Goal: Find specific page/section: Find specific page/section

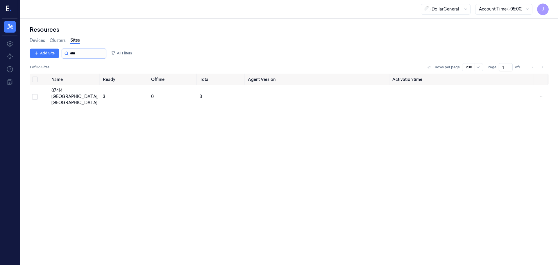
click at [84, 53] on input "string" at bounding box center [87, 53] width 35 height 9
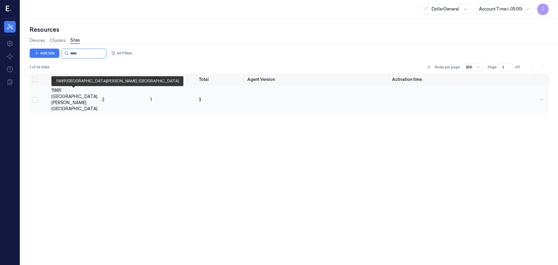
type input "*****"
click at [64, 92] on div "11889 [GEOGRAPHIC_DATA][PERSON_NAME], [GEOGRAPHIC_DATA]" at bounding box center [74, 99] width 46 height 24
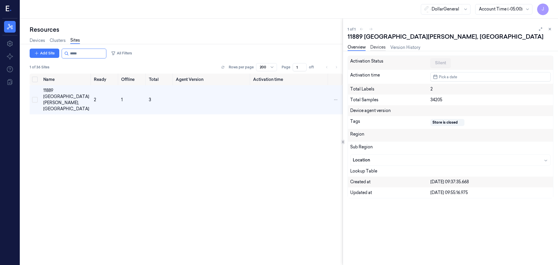
click at [377, 46] on link "Devices" at bounding box center [377, 47] width 15 height 7
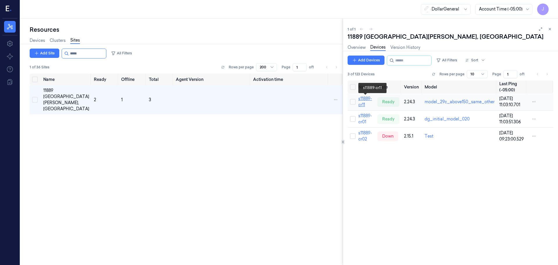
click at [362, 103] on link "s11889-cr11" at bounding box center [365, 101] width 14 height 11
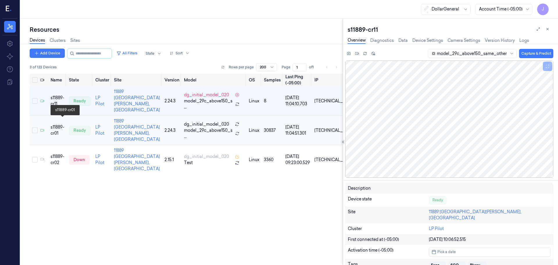
click at [64, 124] on div "s11889-cr01" at bounding box center [58, 130] width 14 height 12
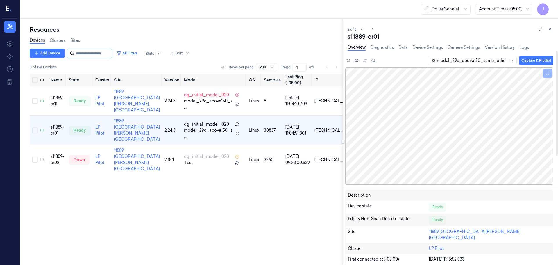
click at [95, 54] on input "string" at bounding box center [93, 53] width 35 height 9
click at [75, 38] on link "Sites" at bounding box center [75, 40] width 10 height 7
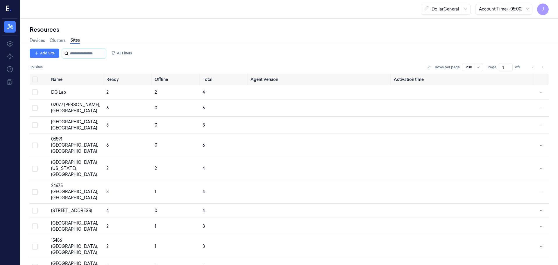
click at [86, 53] on input "string" at bounding box center [87, 53] width 35 height 9
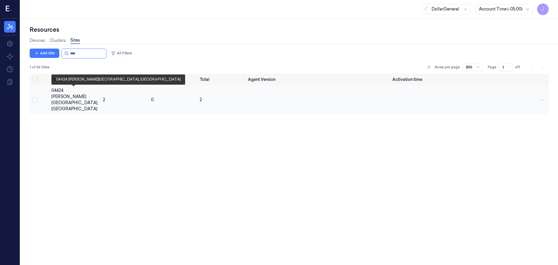
type input "****"
click at [74, 89] on div "04424 [PERSON_NAME][GEOGRAPHIC_DATA], [GEOGRAPHIC_DATA]" at bounding box center [74, 99] width 47 height 24
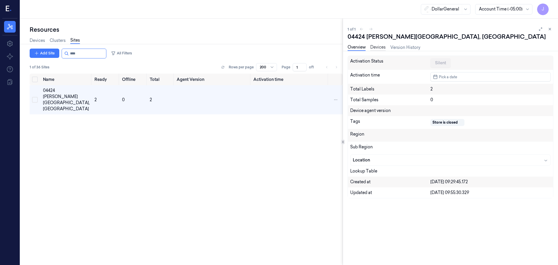
click at [381, 48] on link "Devices" at bounding box center [377, 47] width 15 height 7
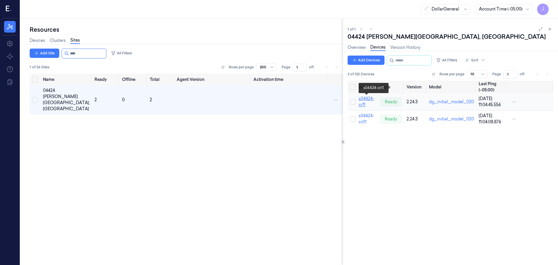
click at [364, 104] on link "s04424-cr11" at bounding box center [366, 101] width 16 height 11
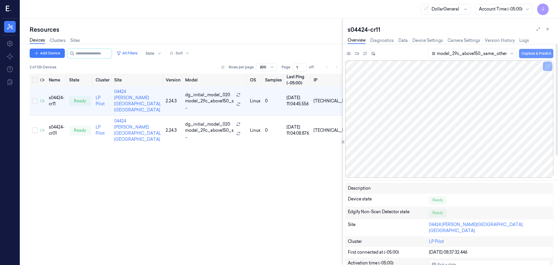
click at [529, 53] on button "Capture & Predict" at bounding box center [536, 53] width 34 height 9
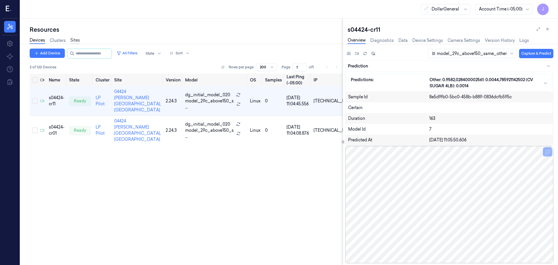
click at [71, 41] on link "Sites" at bounding box center [75, 40] width 10 height 7
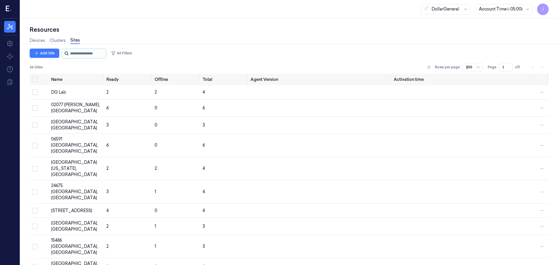
click at [84, 55] on input "string" at bounding box center [87, 53] width 35 height 9
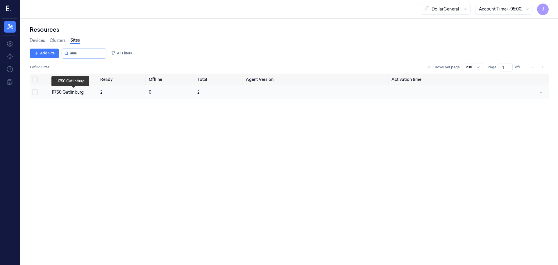
type input "*****"
click at [66, 90] on div "11750 Gatlinburg" at bounding box center [73, 92] width 44 height 6
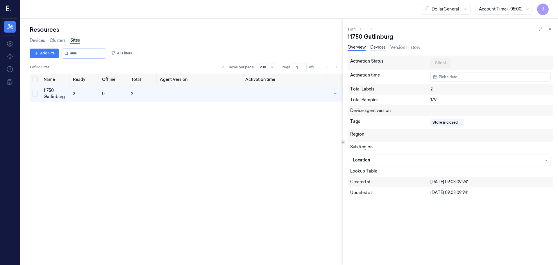
click at [377, 47] on link "Devices" at bounding box center [377, 47] width 15 height 7
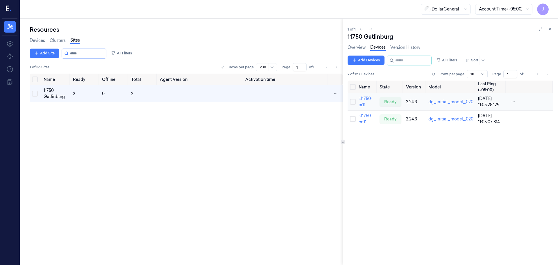
click at [358, 101] on td "s11750-cr11" at bounding box center [366, 101] width 21 height 17
click at [363, 98] on link "s11750-cr11" at bounding box center [365, 101] width 14 height 11
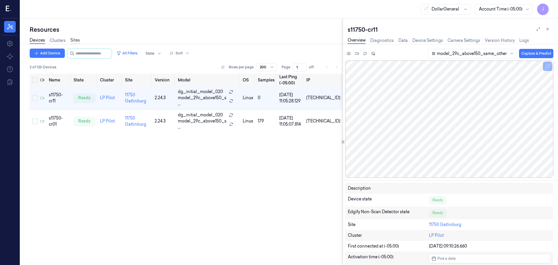
click at [76, 42] on link "Sites" at bounding box center [75, 40] width 10 height 7
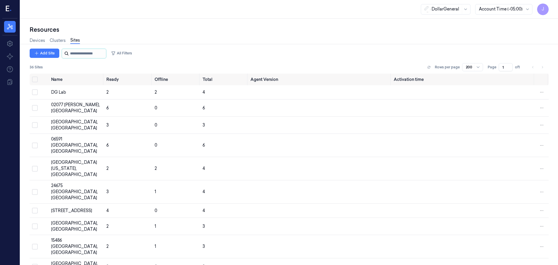
click at [85, 51] on input "string" at bounding box center [87, 53] width 35 height 9
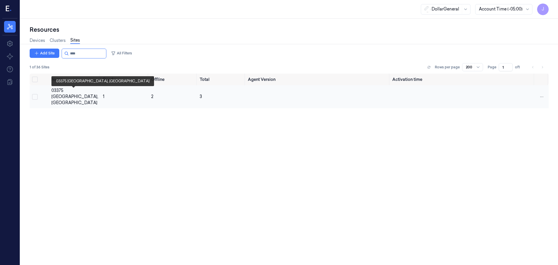
type input "****"
click at [82, 94] on div "03375 [GEOGRAPHIC_DATA], [GEOGRAPHIC_DATA]" at bounding box center [74, 96] width 47 height 18
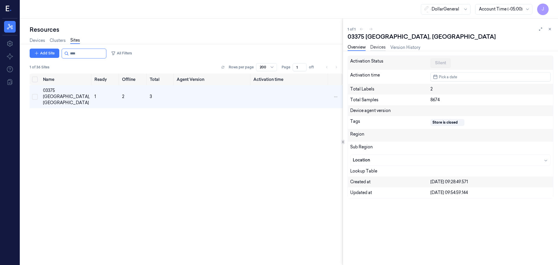
click at [379, 46] on link "Devices" at bounding box center [377, 47] width 15 height 7
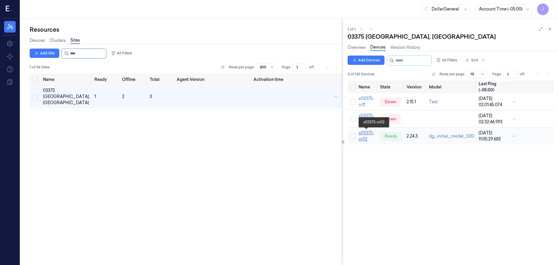
click at [361, 138] on link "s03375-cr02" at bounding box center [366, 135] width 16 height 11
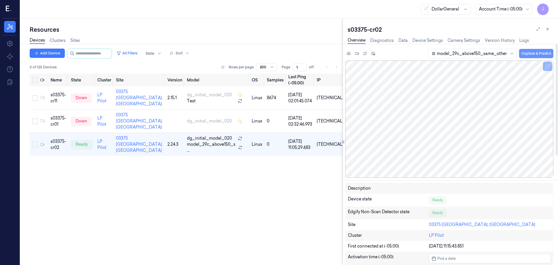
click at [532, 56] on button "Capture & Predict" at bounding box center [536, 53] width 34 height 9
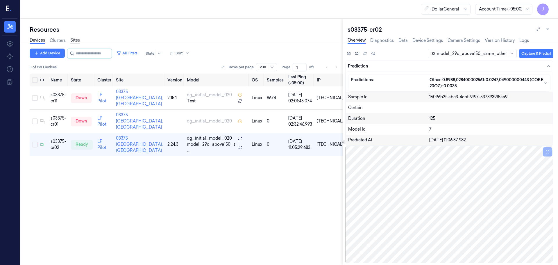
click at [75, 39] on link "Sites" at bounding box center [75, 40] width 10 height 7
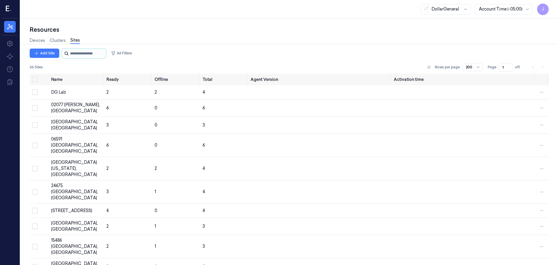
click at [82, 50] on input "string" at bounding box center [87, 53] width 35 height 9
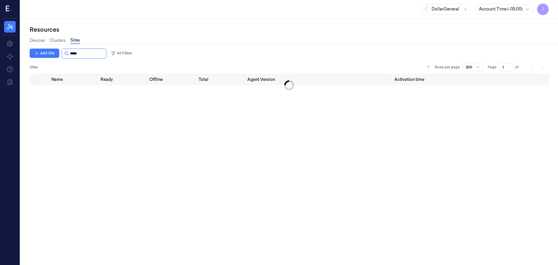
type input "*****"
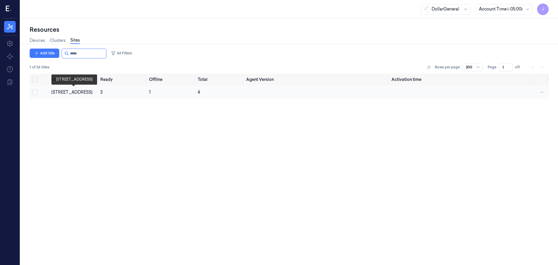
click at [74, 92] on div "[STREET_ADDRESS]" at bounding box center [73, 92] width 44 height 6
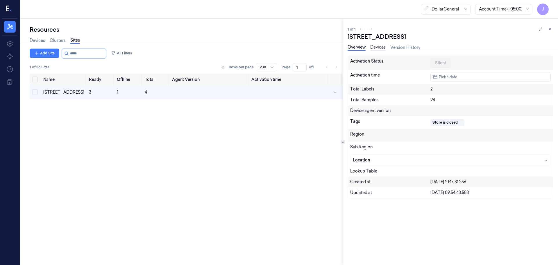
click at [377, 49] on link "Devices" at bounding box center [377, 47] width 15 height 7
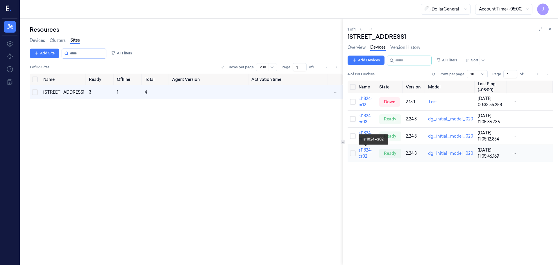
click at [362, 152] on link "s11824-cr02" at bounding box center [365, 152] width 14 height 11
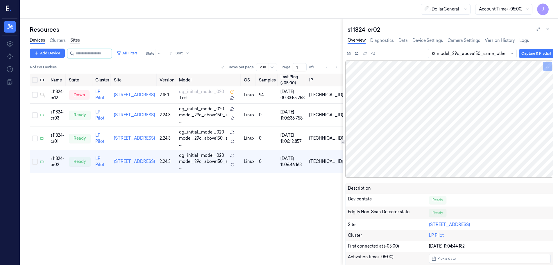
click at [77, 40] on link "Sites" at bounding box center [75, 40] width 10 height 7
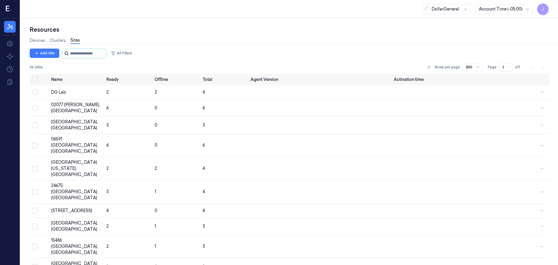
click at [81, 56] on input "string" at bounding box center [87, 53] width 35 height 9
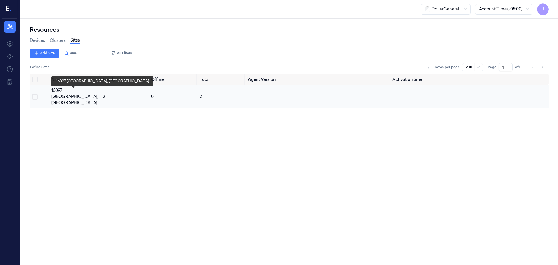
type input "*****"
click at [71, 91] on div "16097 [GEOGRAPHIC_DATA], [GEOGRAPHIC_DATA]" at bounding box center [74, 96] width 47 height 18
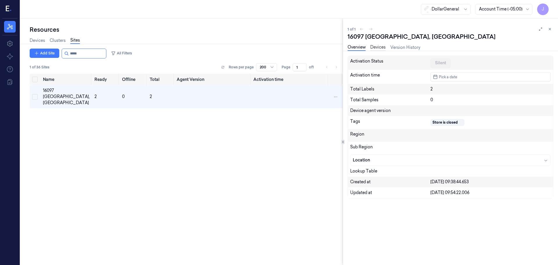
click at [378, 47] on link "Devices" at bounding box center [377, 47] width 15 height 7
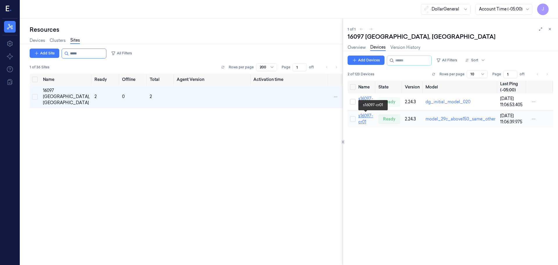
click at [359, 114] on link "s16097-cr01" at bounding box center [365, 118] width 15 height 11
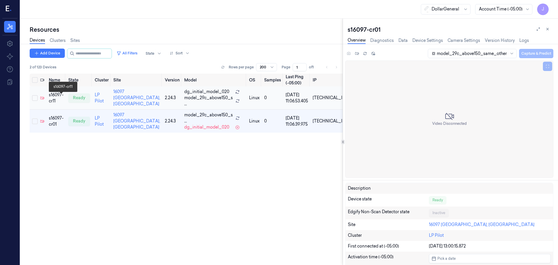
click at [60, 98] on div "s16097-cr11" at bounding box center [56, 98] width 15 height 12
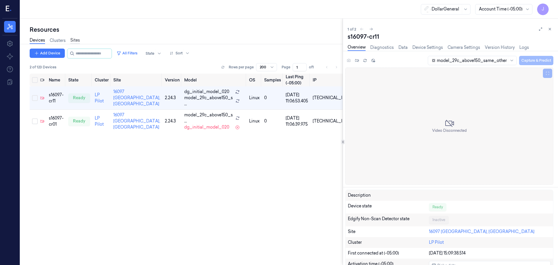
click at [74, 41] on link "Sites" at bounding box center [75, 40] width 10 height 7
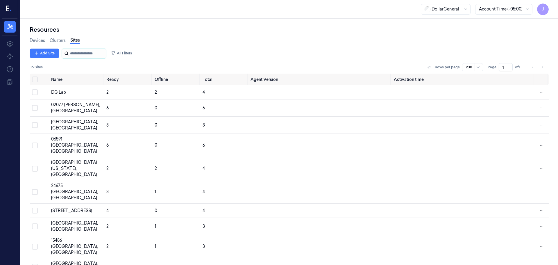
click at [83, 55] on input "string" at bounding box center [87, 53] width 35 height 9
type input "****"
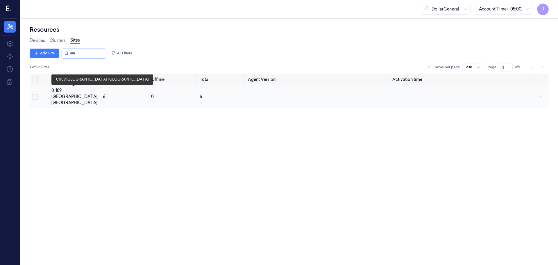
click at [55, 91] on div "01189 [GEOGRAPHIC_DATA], [GEOGRAPHIC_DATA]" at bounding box center [74, 96] width 47 height 18
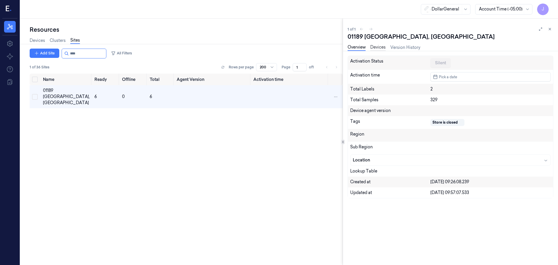
click at [380, 48] on link "Devices" at bounding box center [377, 47] width 15 height 7
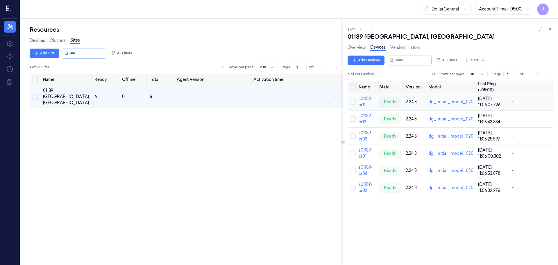
click at [362, 101] on td "s01189-cr11" at bounding box center [366, 101] width 21 height 17
click at [363, 97] on link "s01189-cr11" at bounding box center [365, 101] width 14 height 11
